Goal: Task Accomplishment & Management: Manage account settings

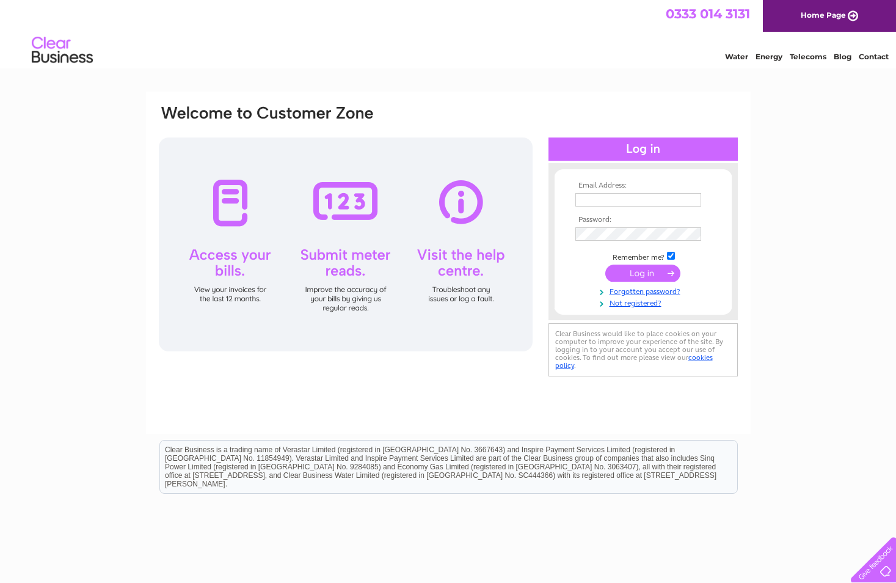
type input "[PERSON_NAME][EMAIL_ADDRESS][PERSON_NAME][DOMAIN_NAME]"
click at [639, 261] on td "Remember me?" at bounding box center [644, 256] width 142 height 12
click at [646, 274] on input "submit" at bounding box center [642, 273] width 75 height 17
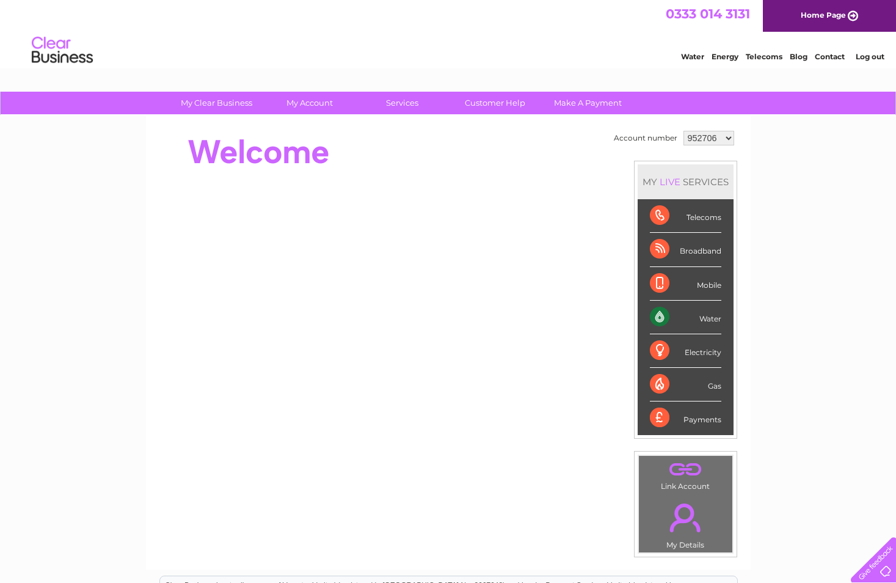
click at [724, 138] on select "952706 960587 1119909" at bounding box center [709, 138] width 51 height 15
select select "1119909"
click at [684, 131] on select "952706 960587 1119909" at bounding box center [709, 138] width 51 height 15
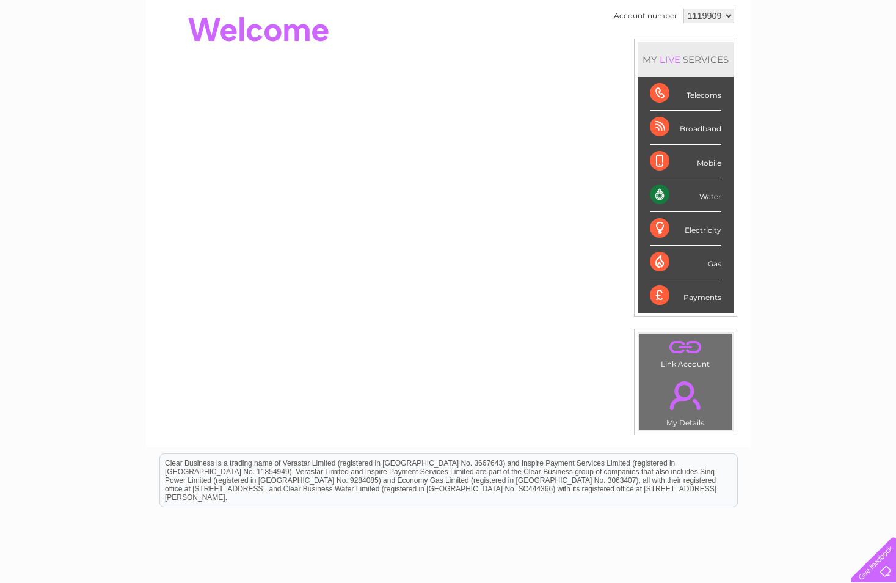
scroll to position [61, 0]
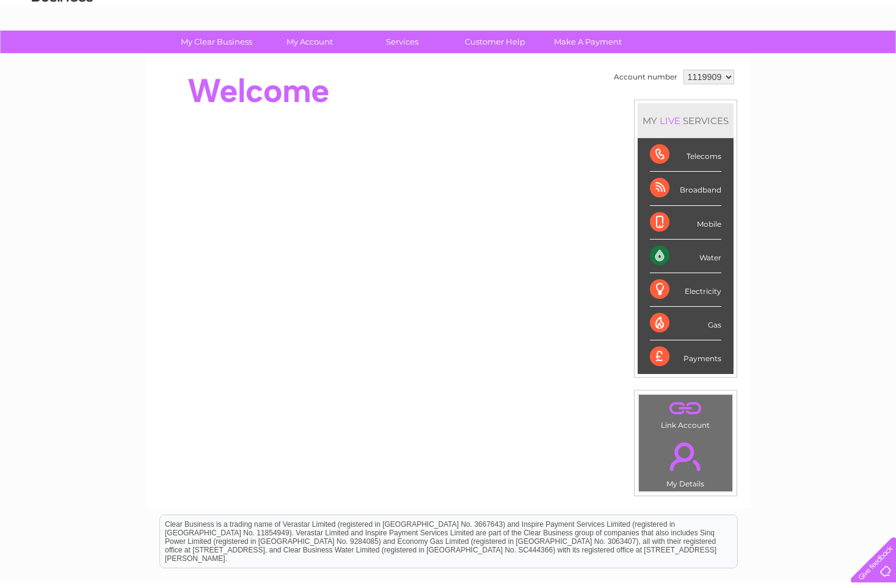
click at [659, 258] on div "Water" at bounding box center [685, 257] width 71 height 34
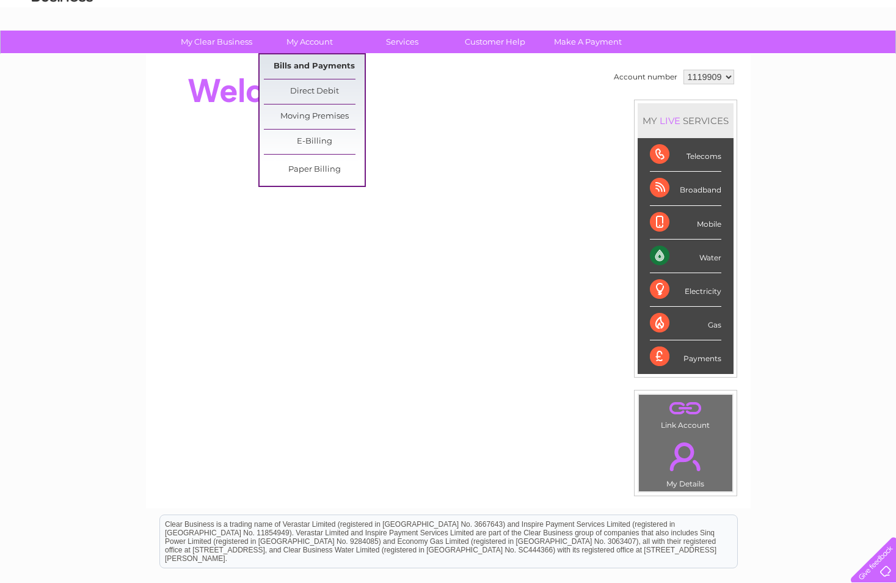
click at [321, 65] on link "Bills and Payments" at bounding box center [314, 66] width 101 height 24
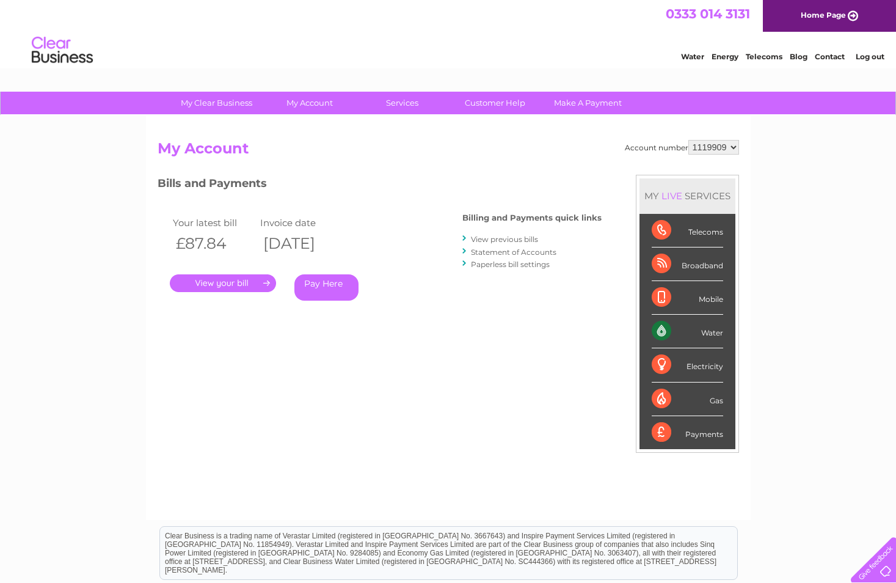
click at [235, 285] on link "." at bounding box center [223, 283] width 106 height 18
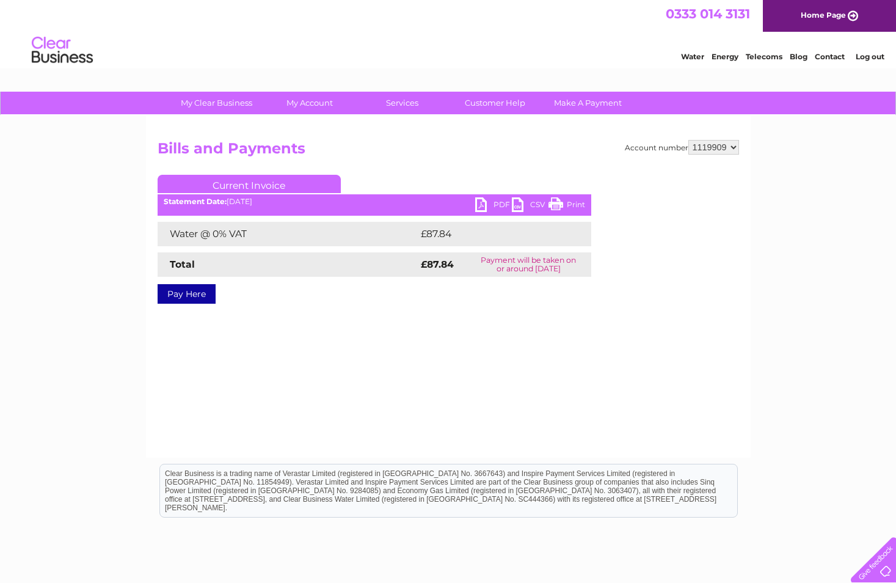
click at [484, 205] on link "PDF" at bounding box center [493, 206] width 37 height 18
